Goal: Check status: Check status

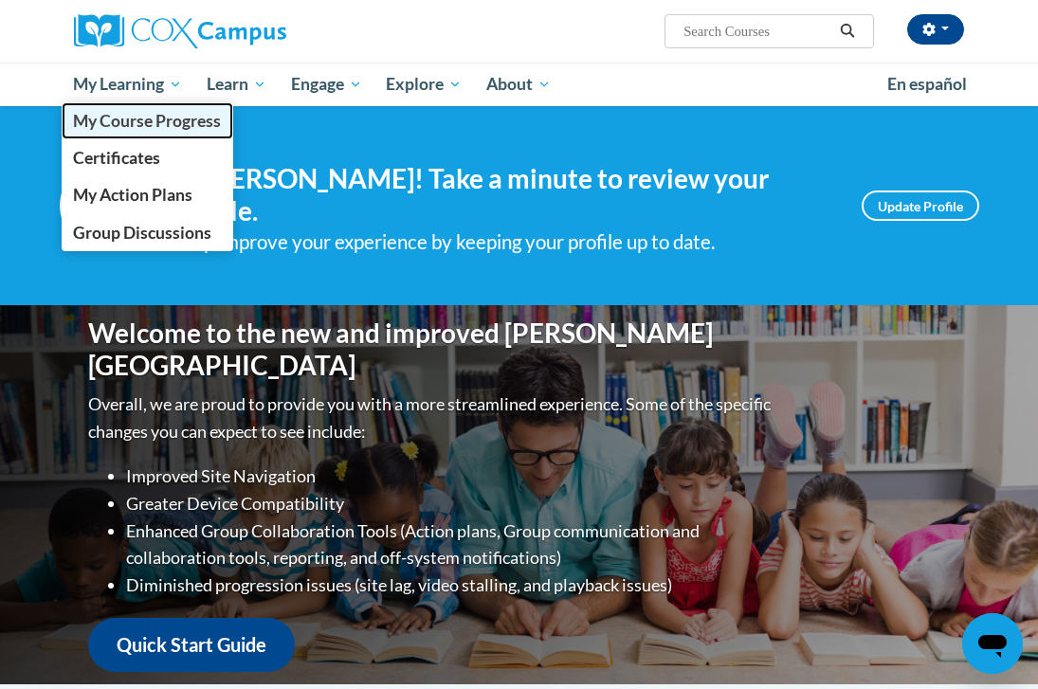
click at [140, 134] on link "My Course Progress" at bounding box center [148, 120] width 173 height 37
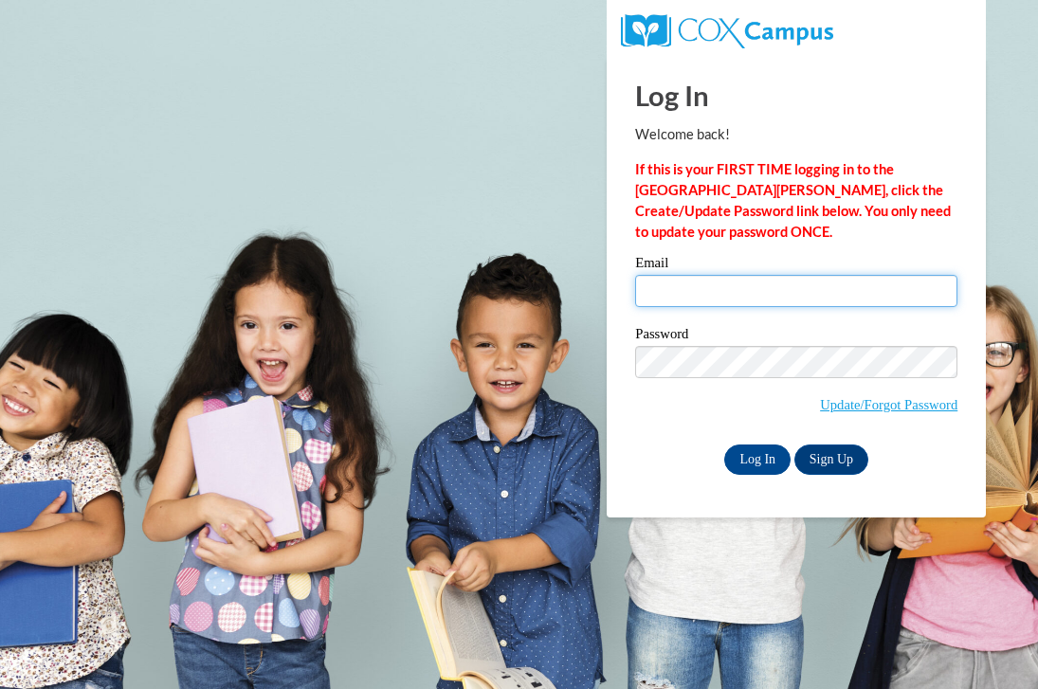
type input "[EMAIL_ADDRESS][DOMAIN_NAME]"
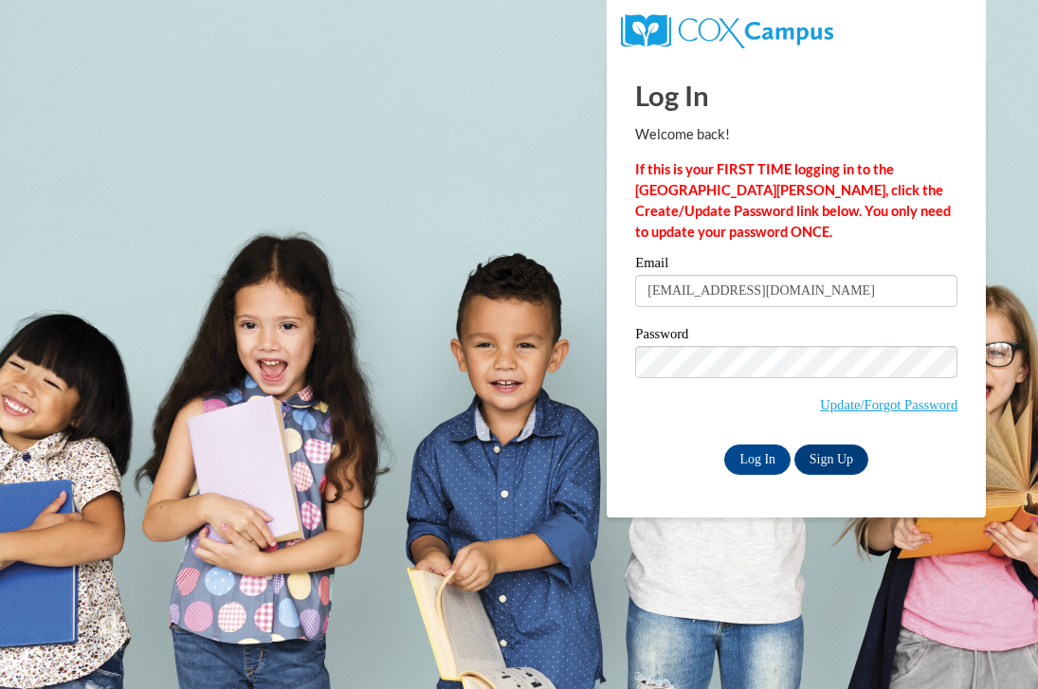
click at [679, 294] on input "[EMAIL_ADDRESS][DOMAIN_NAME]" at bounding box center [796, 291] width 322 height 32
click at [755, 446] on input "Log In" at bounding box center [757, 460] width 66 height 30
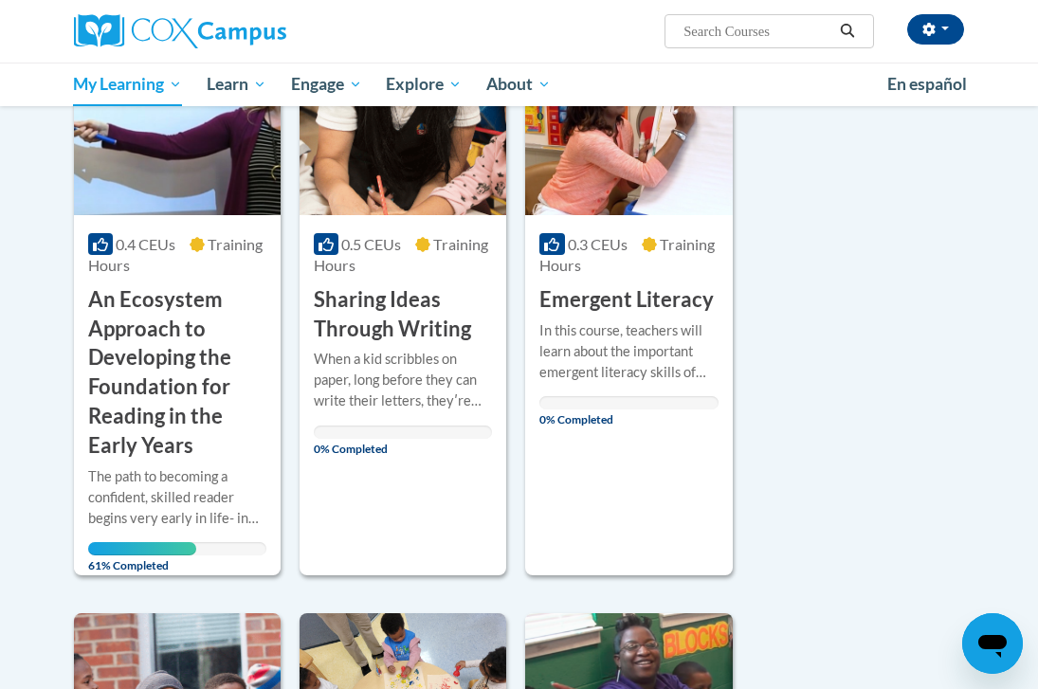
scroll to position [322, 0]
